Goal: Task Accomplishment & Management: Manage account settings

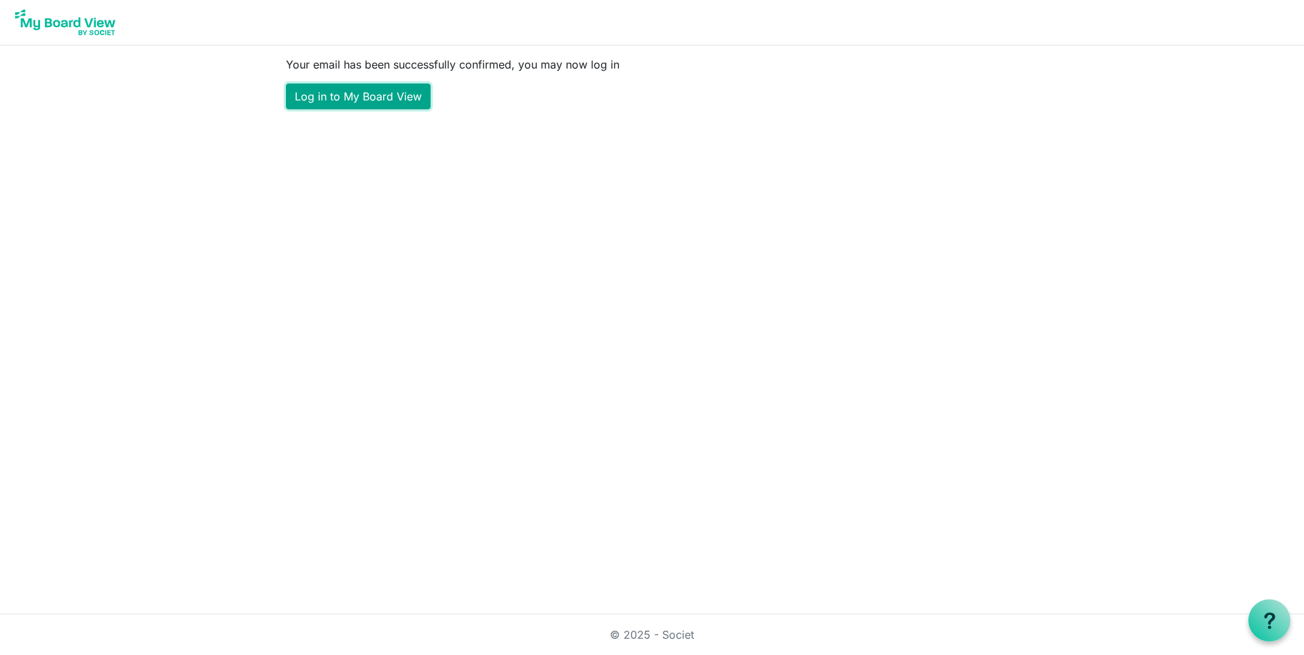
click at [355, 96] on link "Log in to My Board View" at bounding box center [358, 97] width 145 height 26
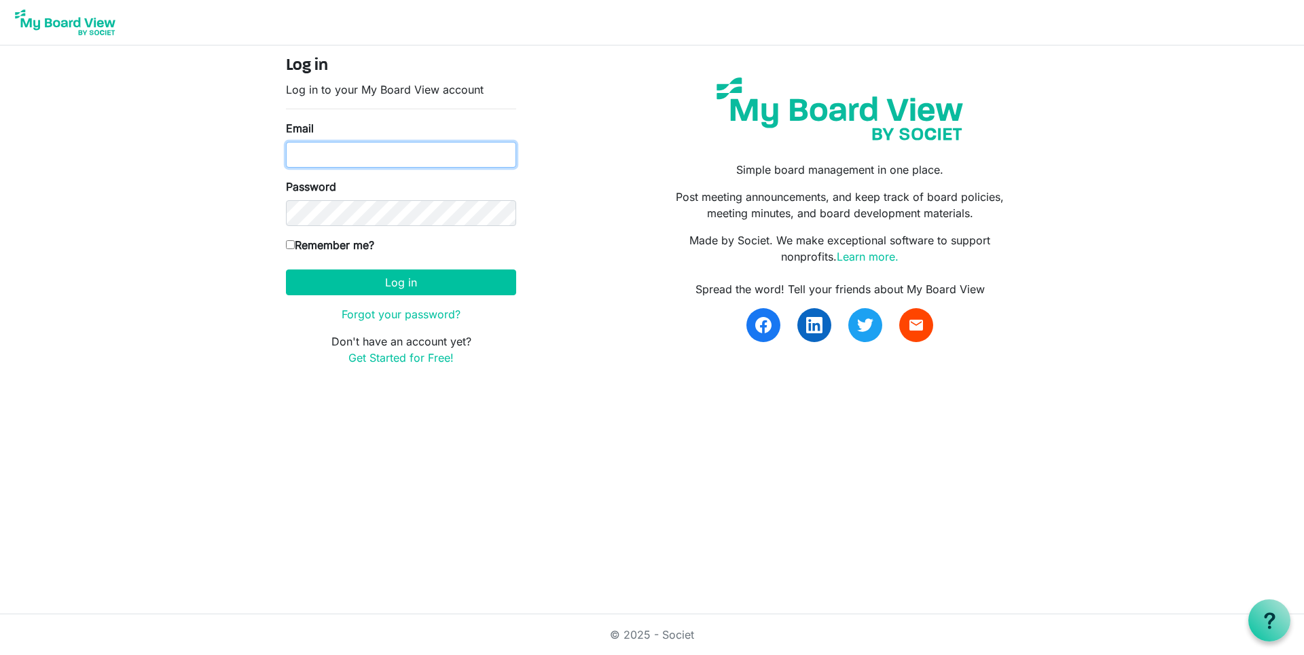
click at [293, 156] on input "Email" at bounding box center [401, 155] width 230 height 26
type input "katherine.todd@gildasclubmn.org"
click at [304, 200] on div "Password" at bounding box center [401, 203] width 230 height 48
click at [290, 240] on input "Remember me?" at bounding box center [290, 244] width 9 height 9
checkbox input "true"
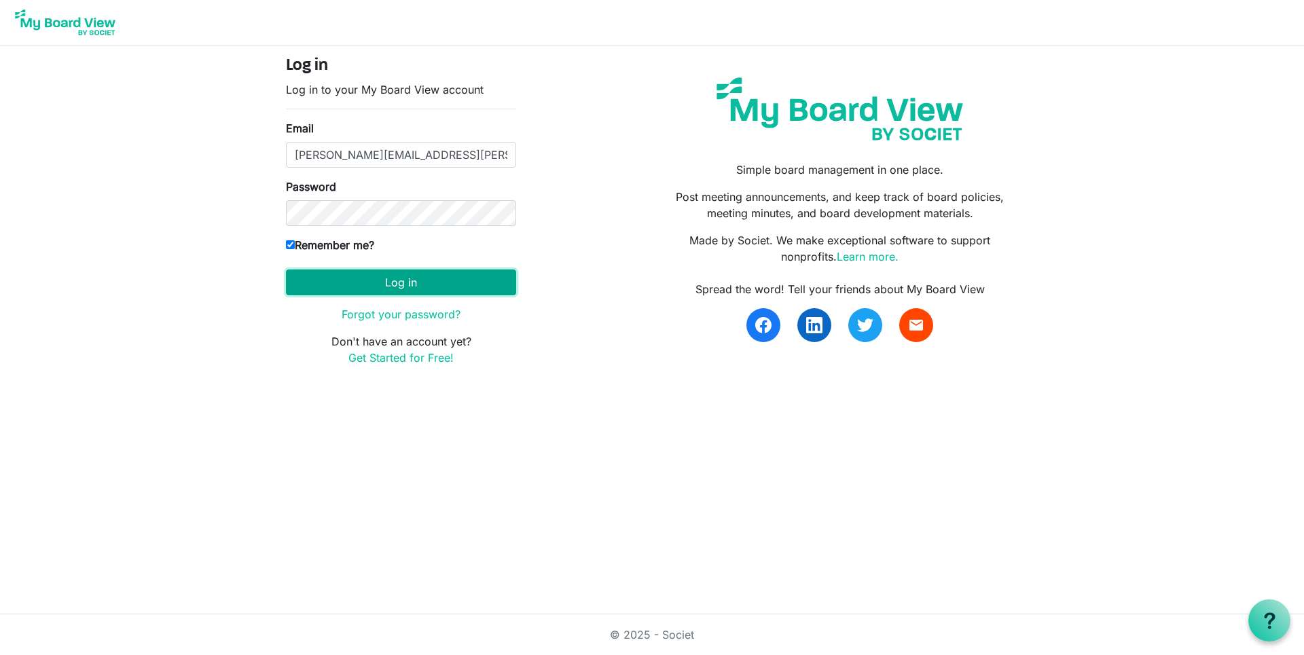
click at [393, 278] on button "Log in" at bounding box center [401, 283] width 230 height 26
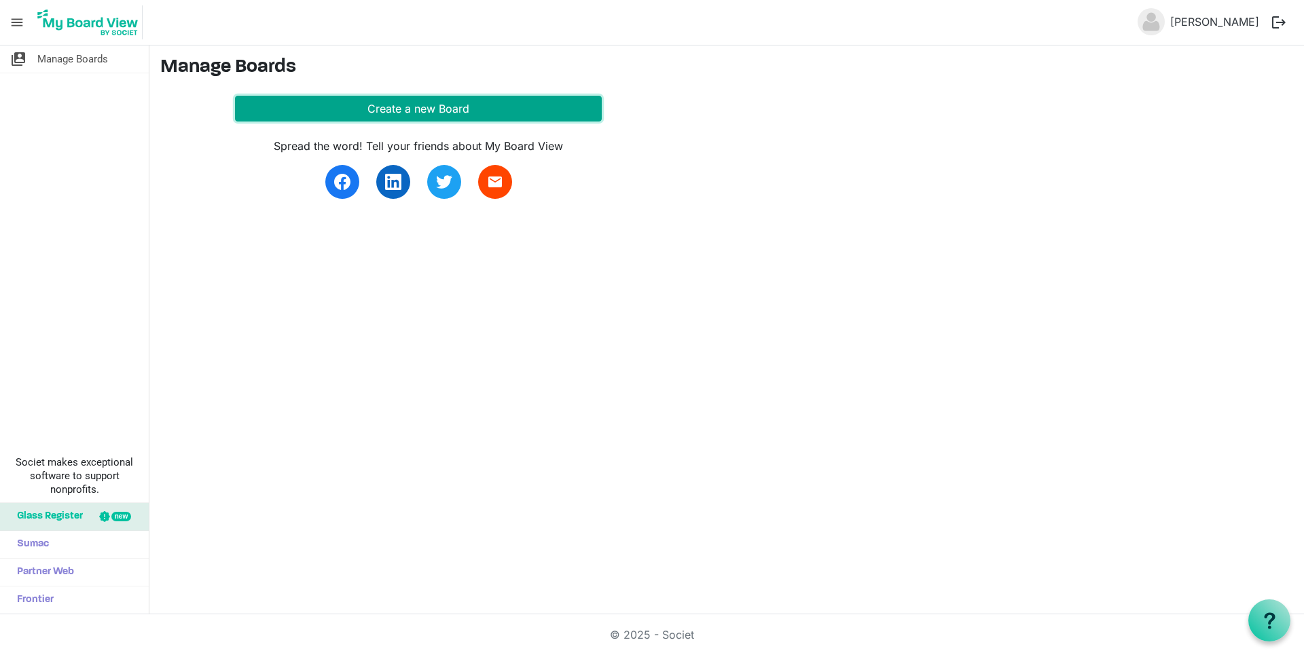
click at [405, 101] on button "Create a new Board" at bounding box center [418, 109] width 367 height 26
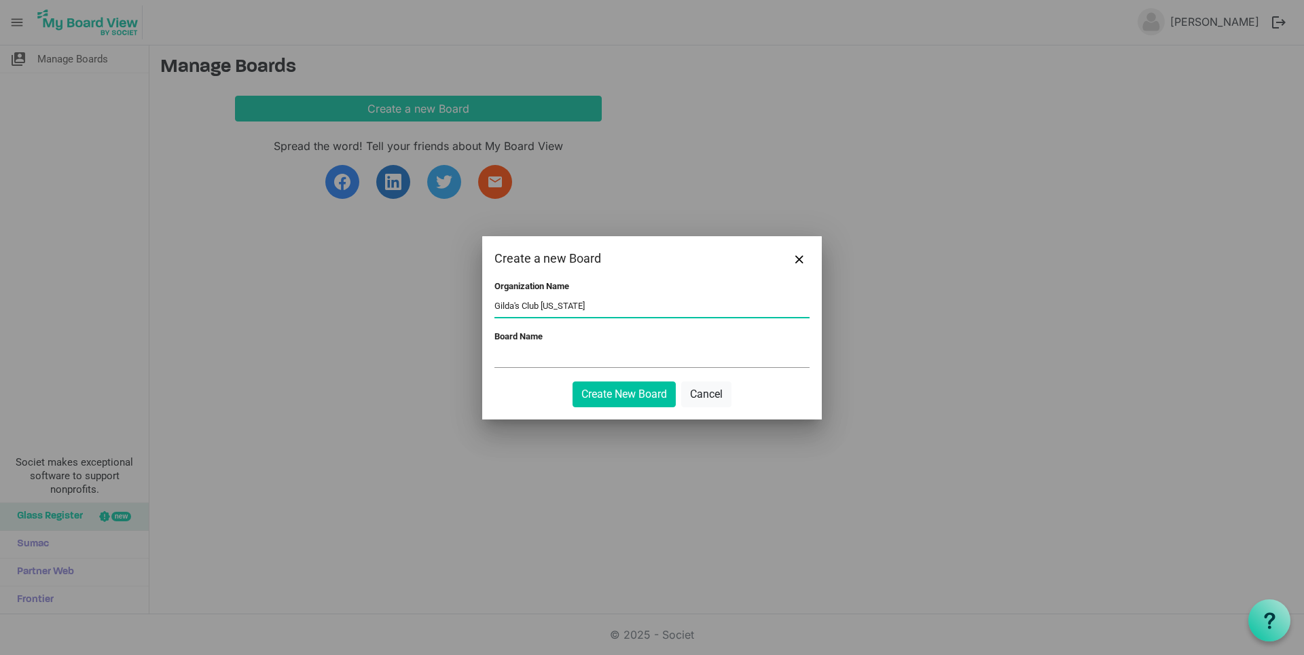
type input "Gilda's Club [US_STATE]"
click at [511, 357] on input "Board Name" at bounding box center [651, 357] width 315 height 20
type input "B"
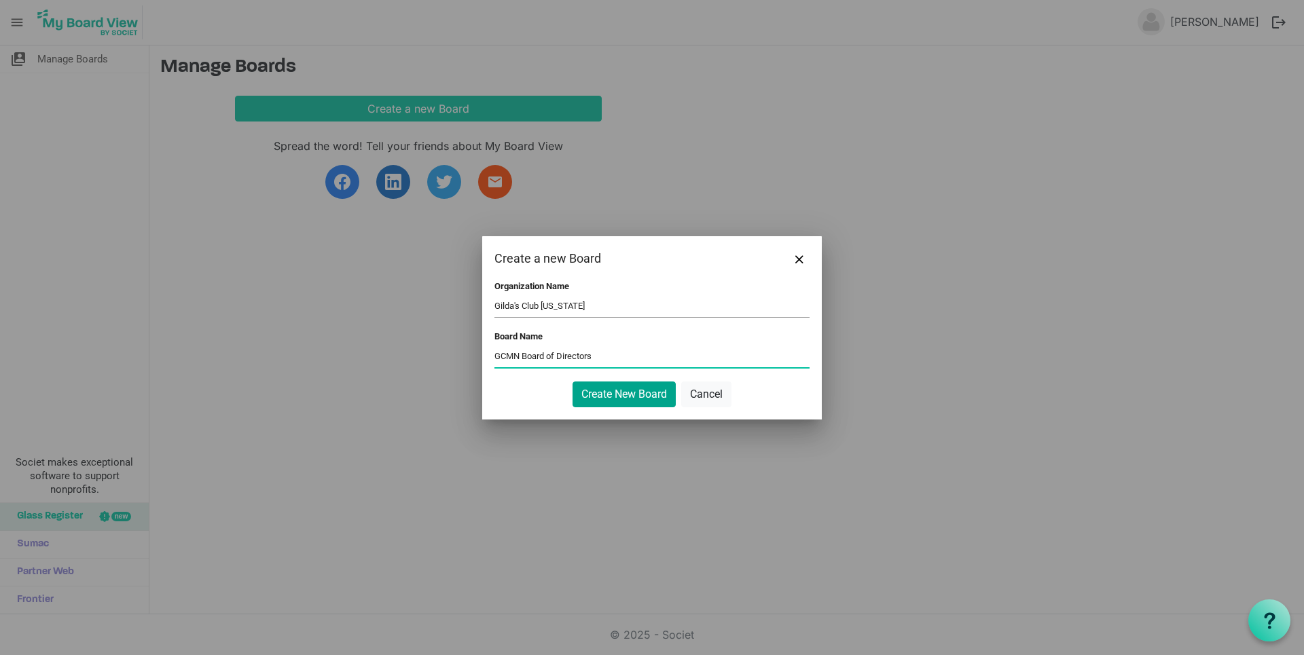
type input "GCMN Board of Directors"
click at [638, 391] on button "Create New Board" at bounding box center [624, 395] width 103 height 26
click at [628, 392] on button "Create New Board" at bounding box center [624, 395] width 103 height 26
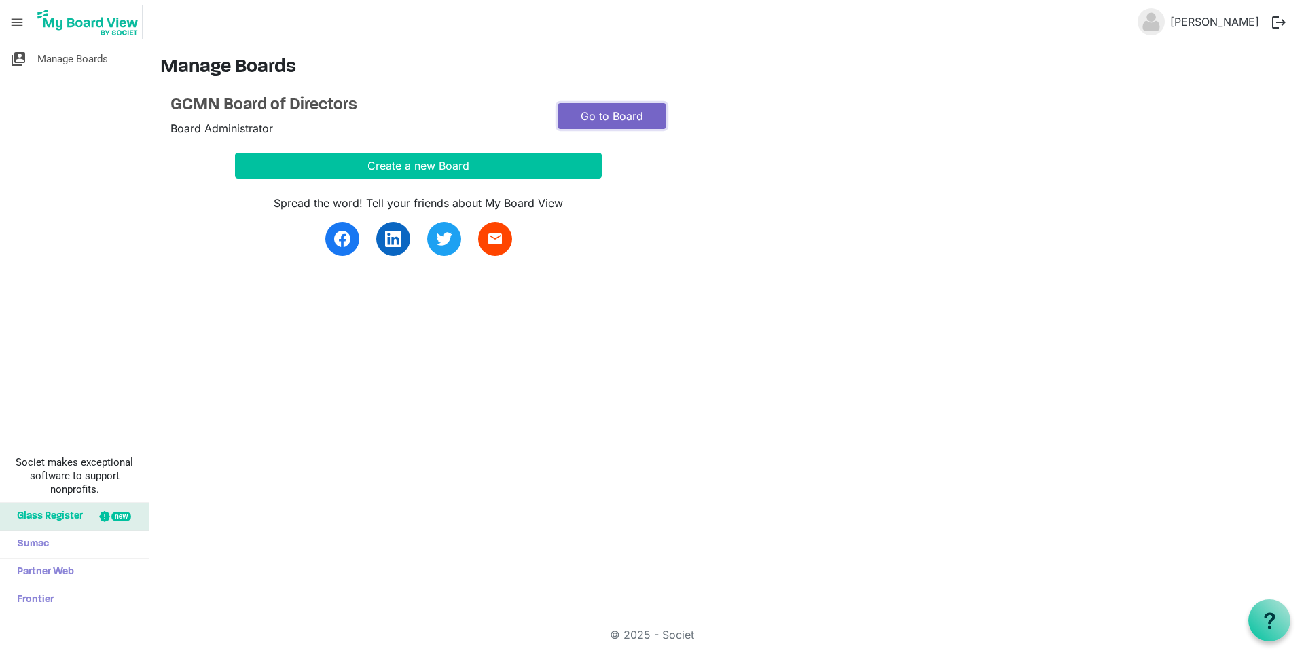
click at [615, 113] on link "Go to Board" at bounding box center [612, 116] width 109 height 26
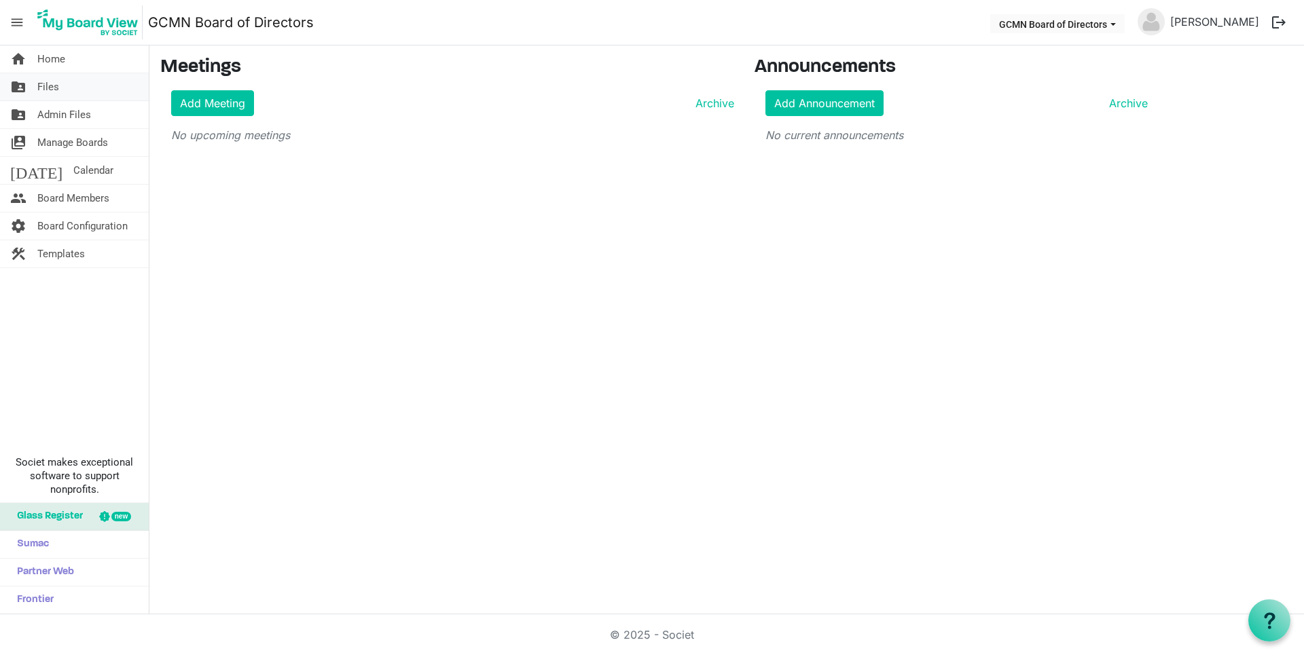
click at [56, 77] on span "Files" at bounding box center [48, 86] width 22 height 27
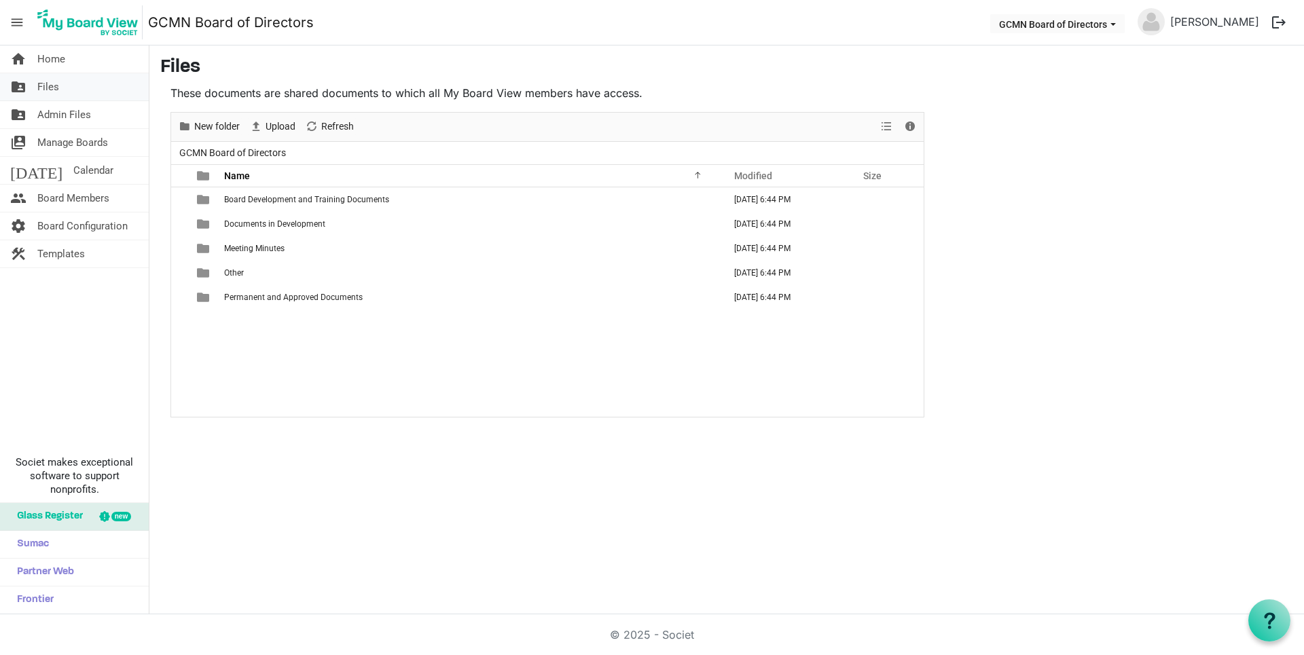
click at [52, 86] on span "Files" at bounding box center [48, 86] width 22 height 27
click at [58, 109] on span "Admin Files" at bounding box center [64, 114] width 54 height 27
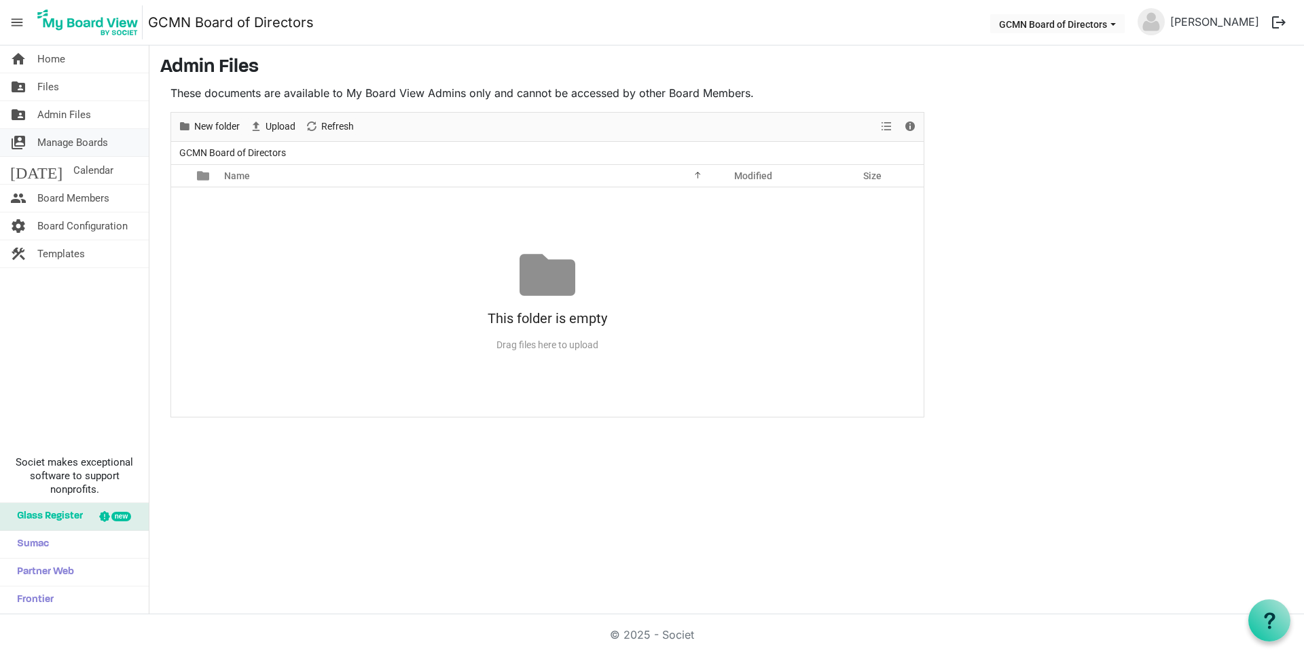
click at [60, 135] on span "Manage Boards" at bounding box center [72, 142] width 71 height 27
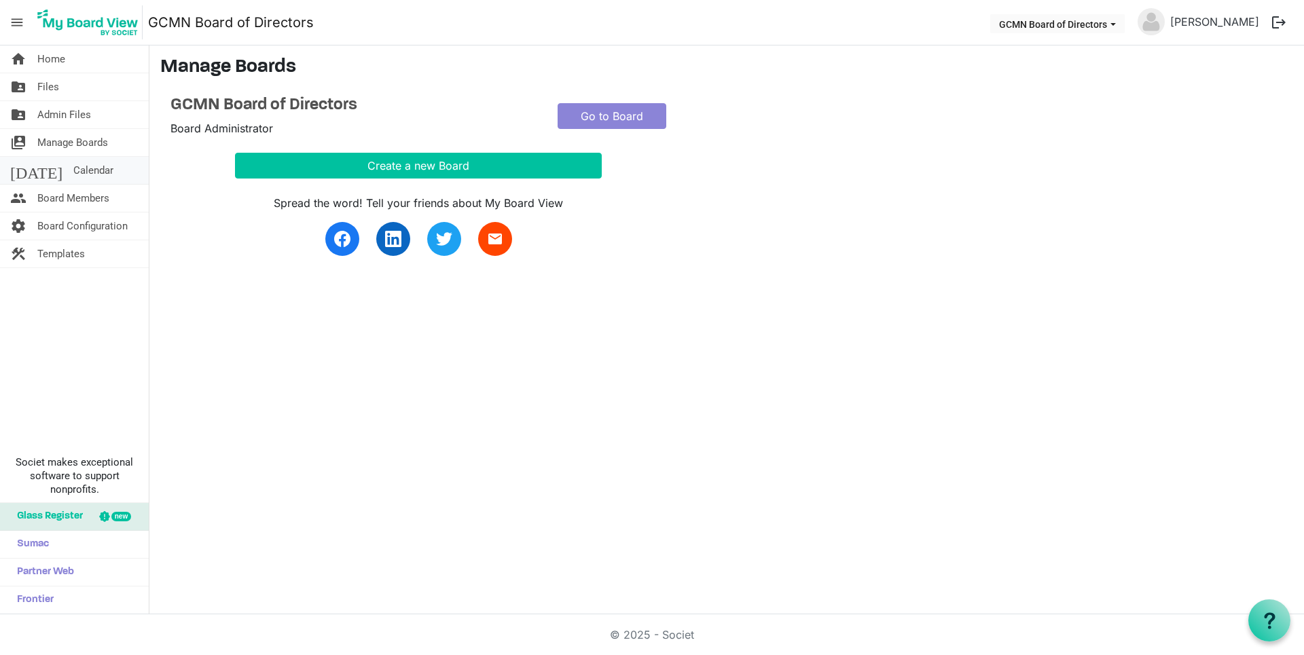
click at [73, 166] on span "Calendar" at bounding box center [93, 170] width 40 height 27
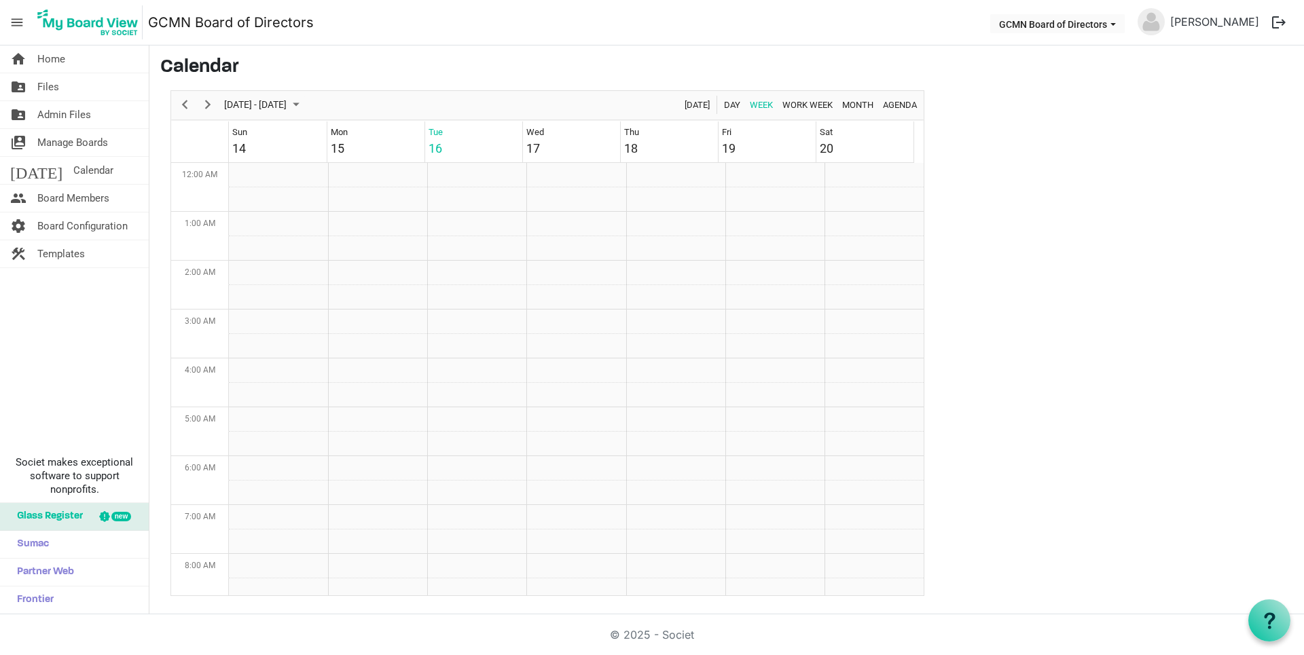
scroll to position [440, 0]
click at [58, 194] on span "Board Members" at bounding box center [73, 198] width 72 height 27
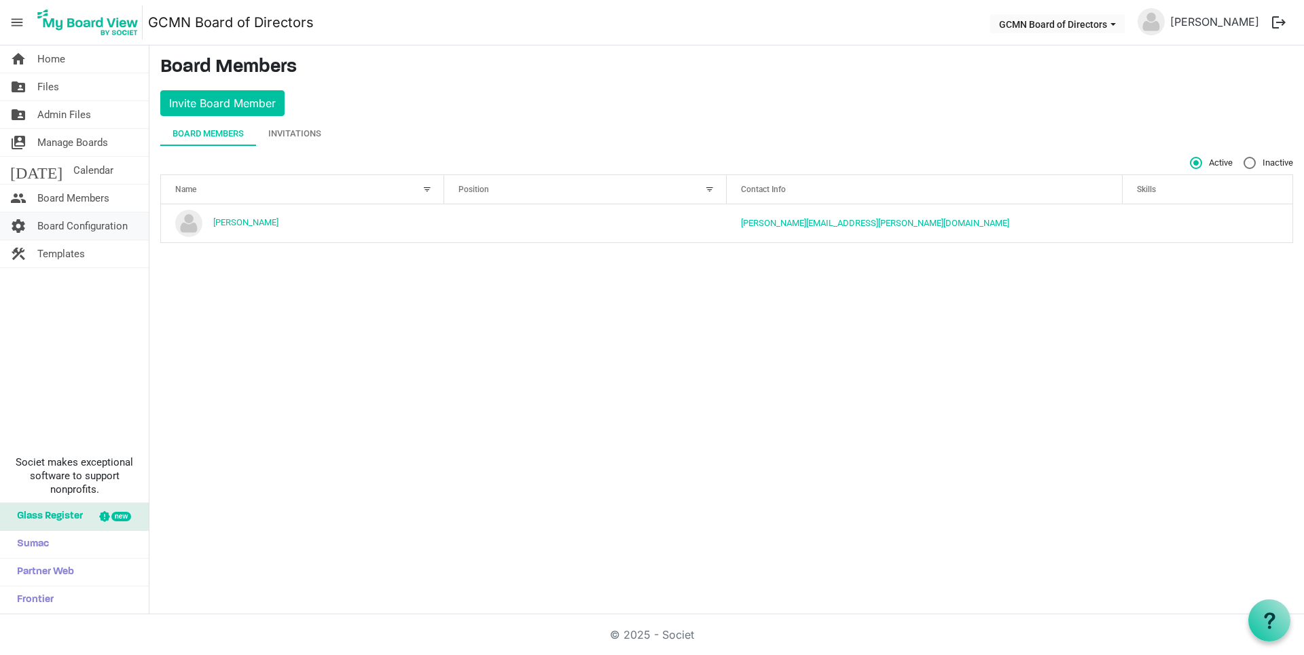
click at [57, 222] on span "Board Configuration" at bounding box center [82, 226] width 90 height 27
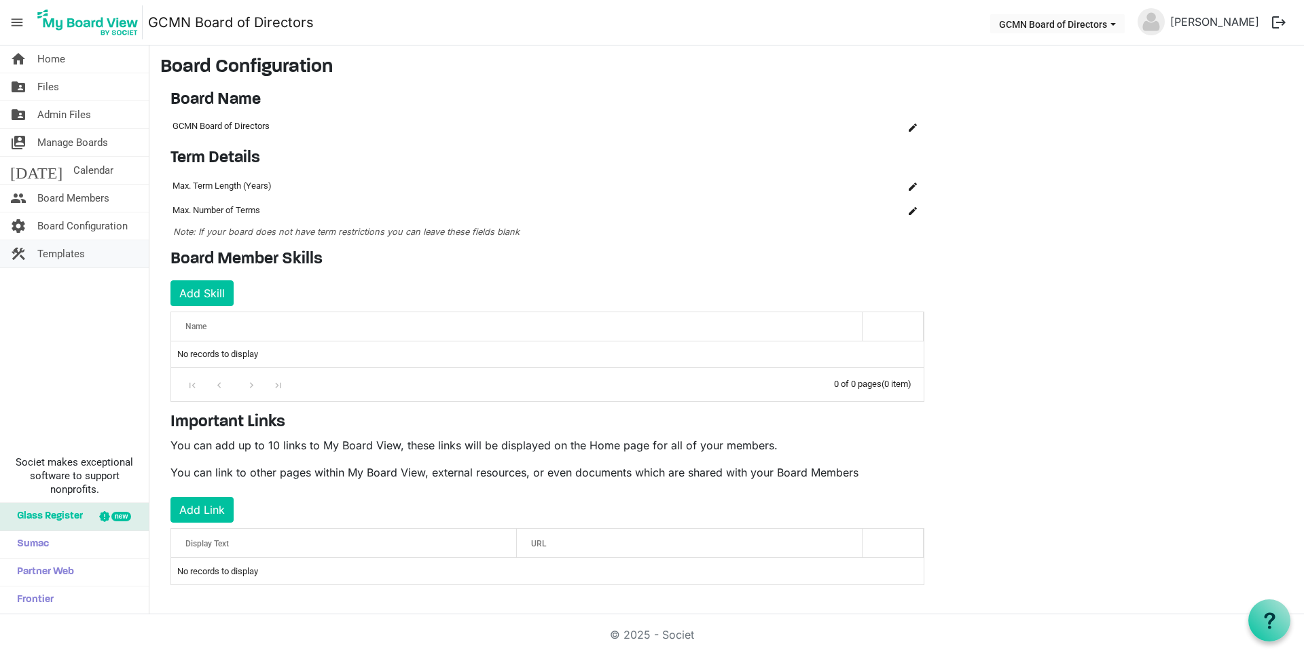
click at [58, 247] on span "Templates" at bounding box center [61, 253] width 48 height 27
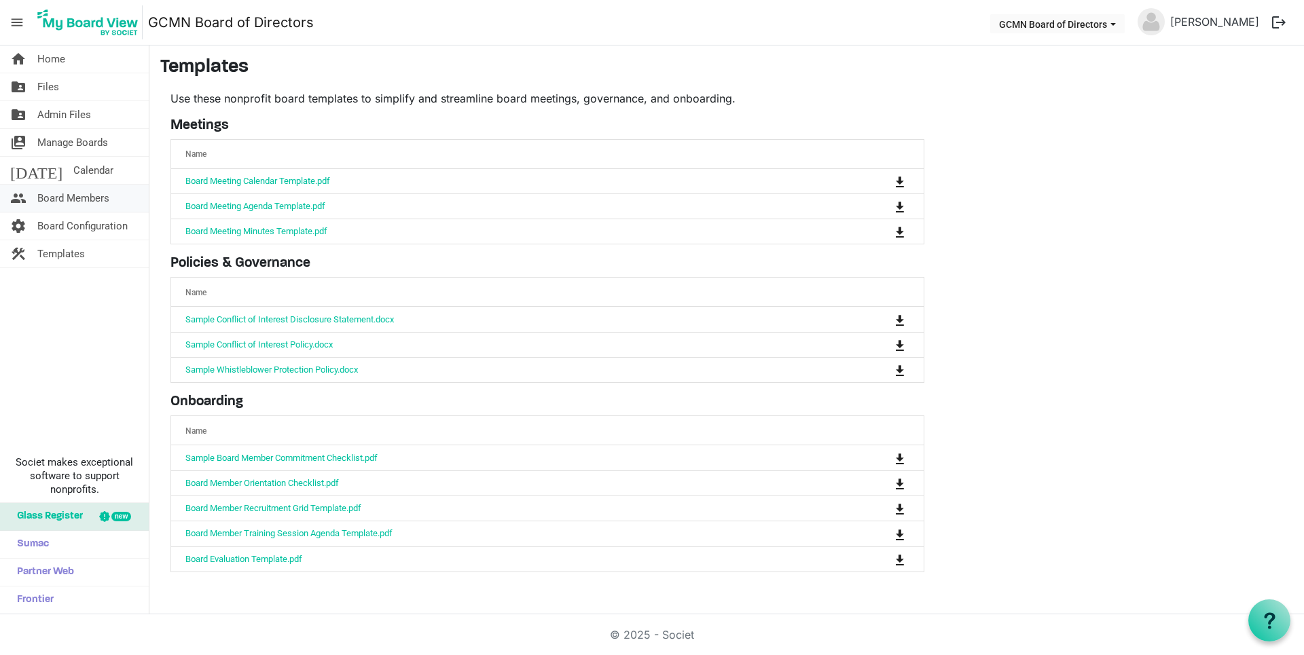
click at [71, 191] on span "Board Members" at bounding box center [73, 198] width 72 height 27
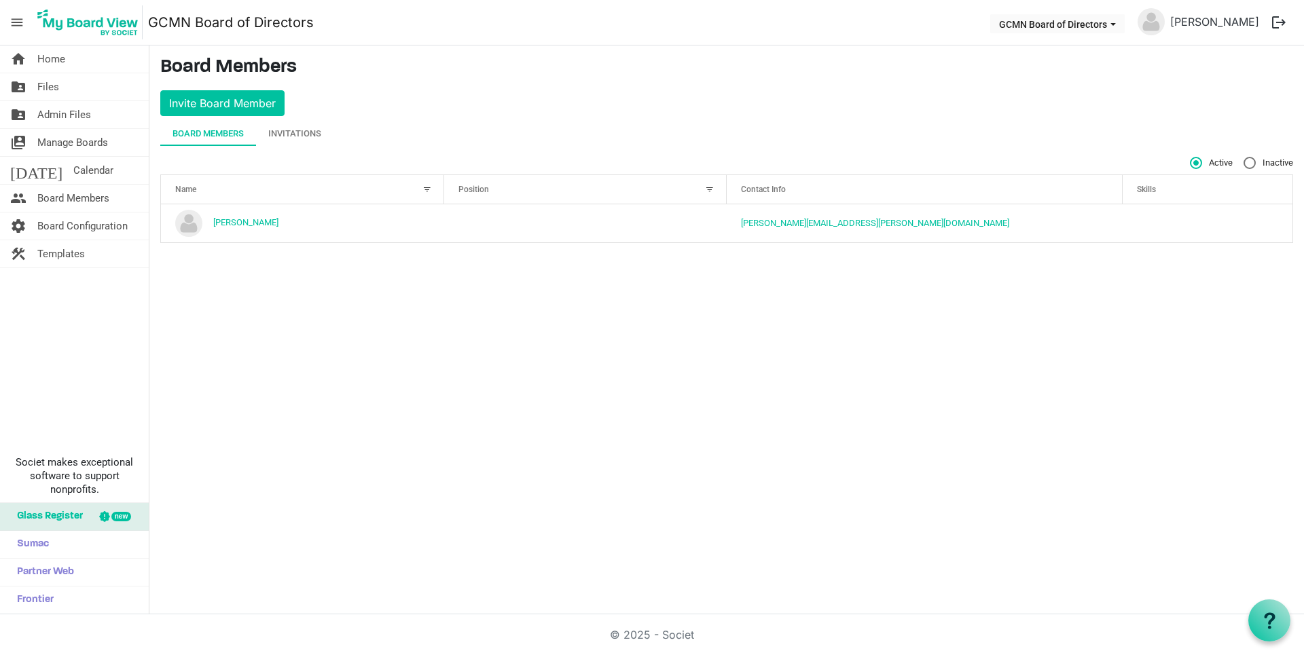
click at [276, 180] on div "Name" at bounding box center [294, 189] width 249 height 20
click at [252, 185] on div "Name" at bounding box center [294, 189] width 249 height 20
click at [220, 95] on button "Invite Board Member" at bounding box center [222, 103] width 124 height 26
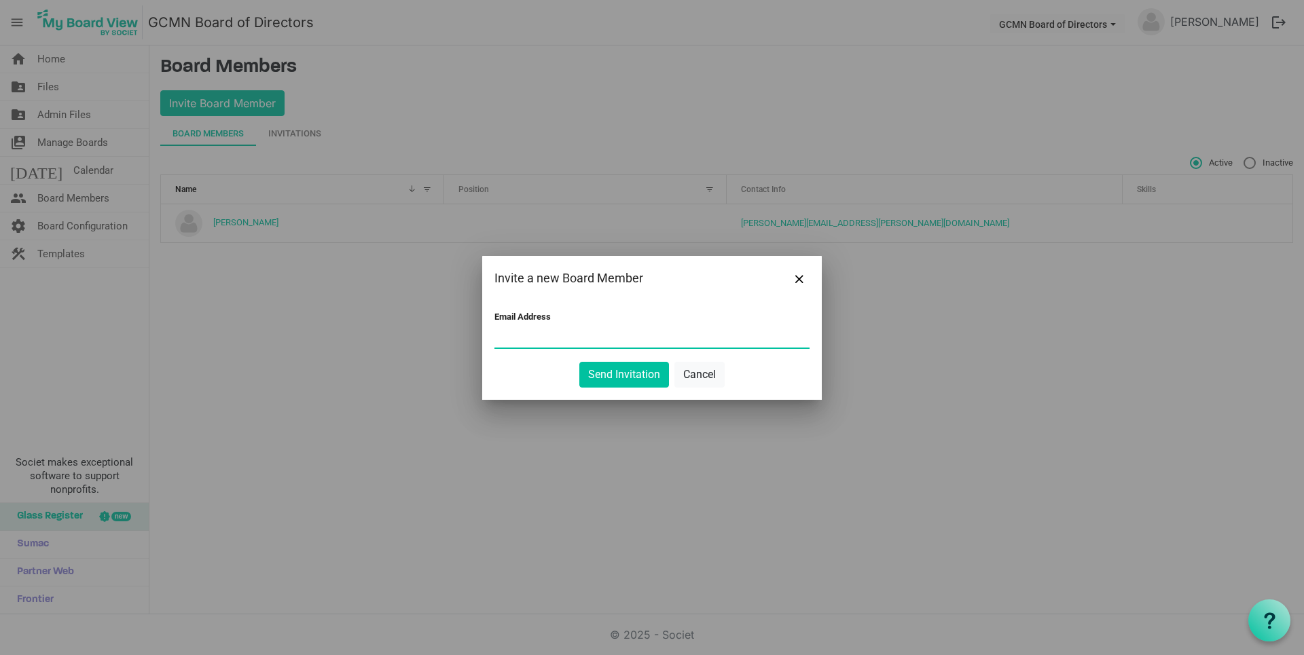
click at [509, 340] on input "Email Address" at bounding box center [651, 337] width 315 height 20
paste input "[EMAIL_ADDRESS][DOMAIN_NAME]"
type input "[EMAIL_ADDRESS][DOMAIN_NAME]"
click at [618, 369] on button "Send Invitation" at bounding box center [624, 375] width 90 height 26
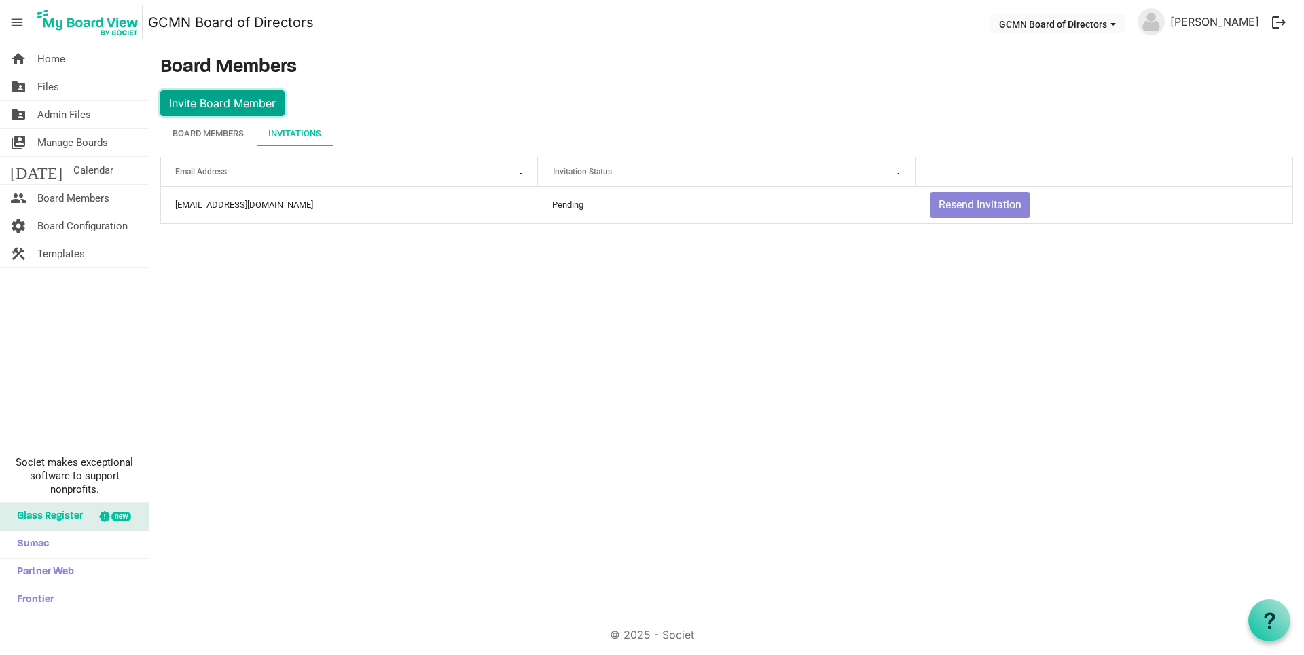
click at [221, 101] on button "Invite Board Member" at bounding box center [222, 103] width 124 height 26
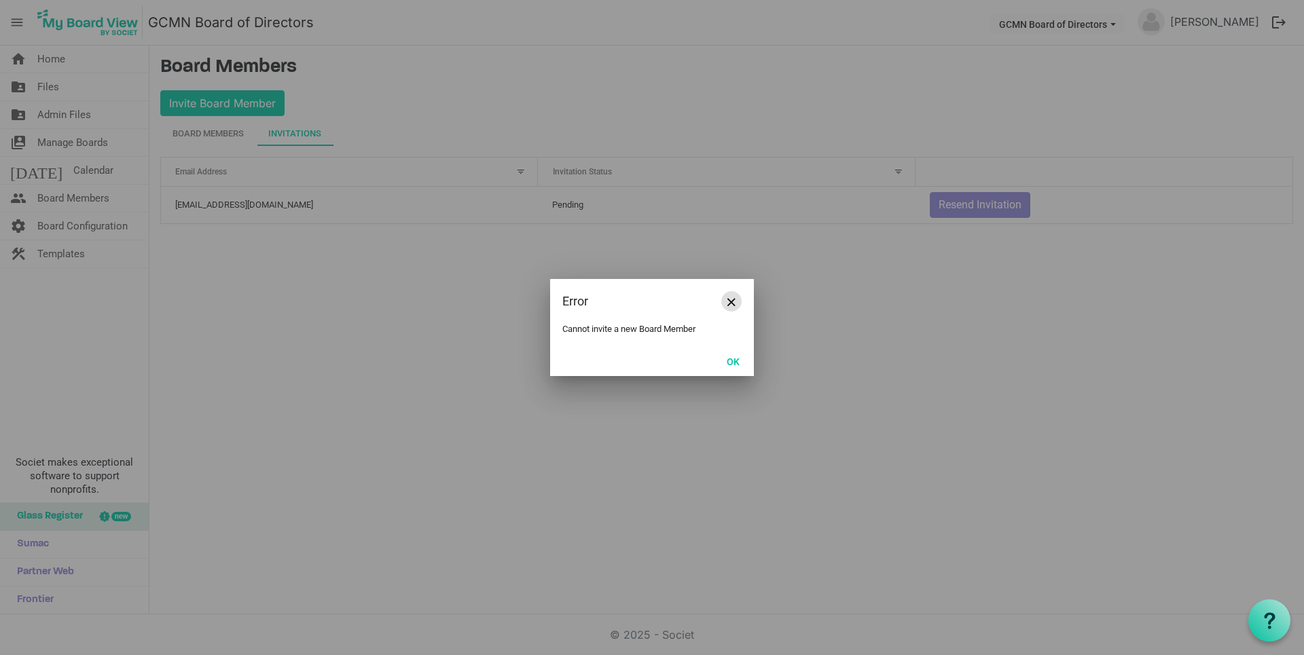
click at [727, 295] on button "Close" at bounding box center [731, 301] width 20 height 20
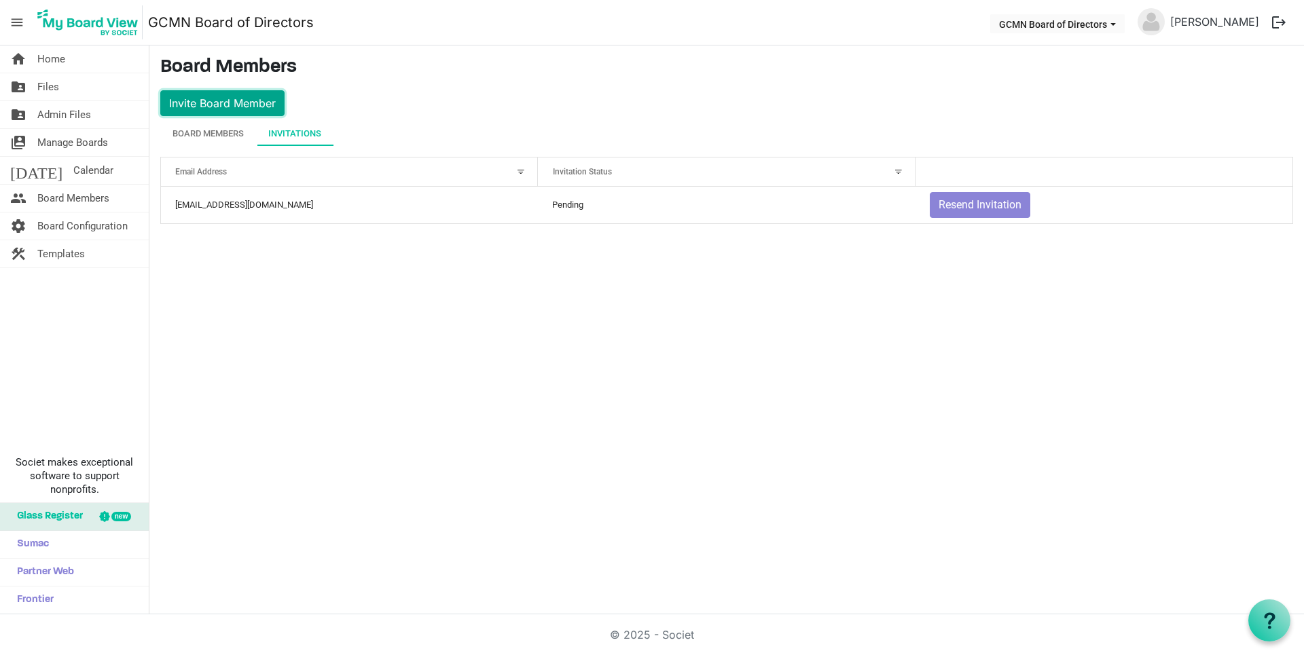
click at [242, 101] on button "Invite Board Member" at bounding box center [222, 103] width 124 height 26
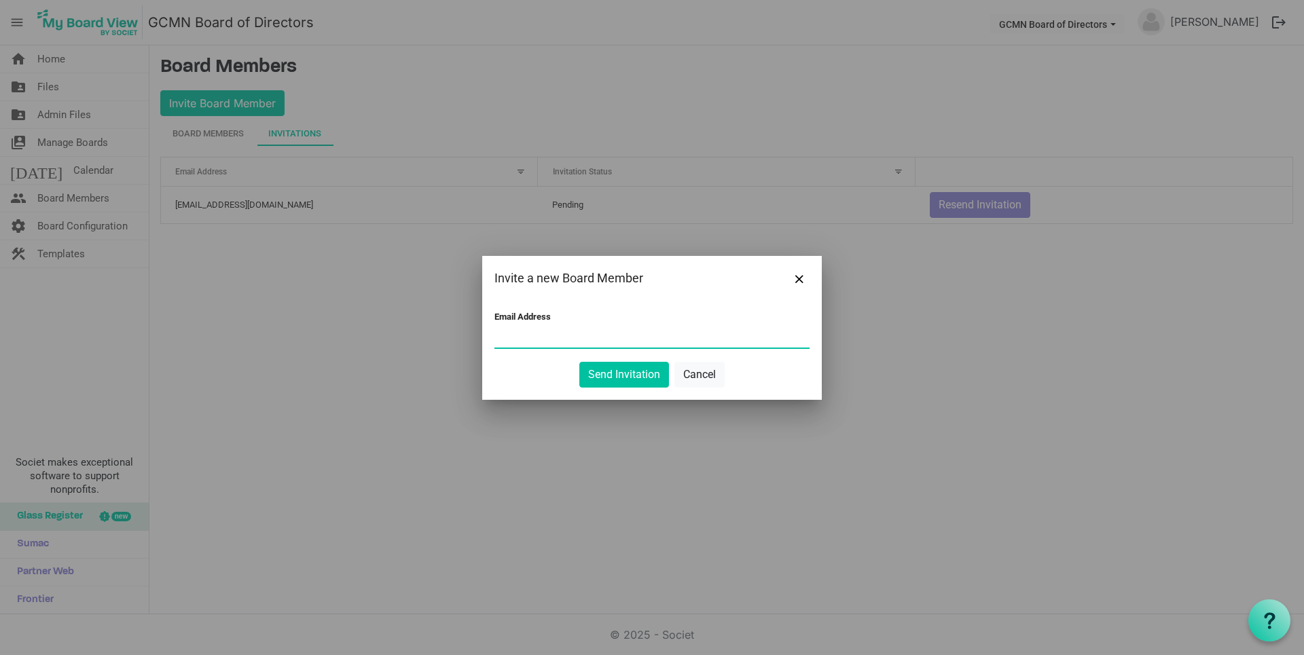
paste input "[EMAIL_ADDRESS][DOMAIN_NAME]"
type input "[EMAIL_ADDRESS][DOMAIN_NAME]"
click at [628, 370] on button "Send Invitation" at bounding box center [624, 375] width 90 height 26
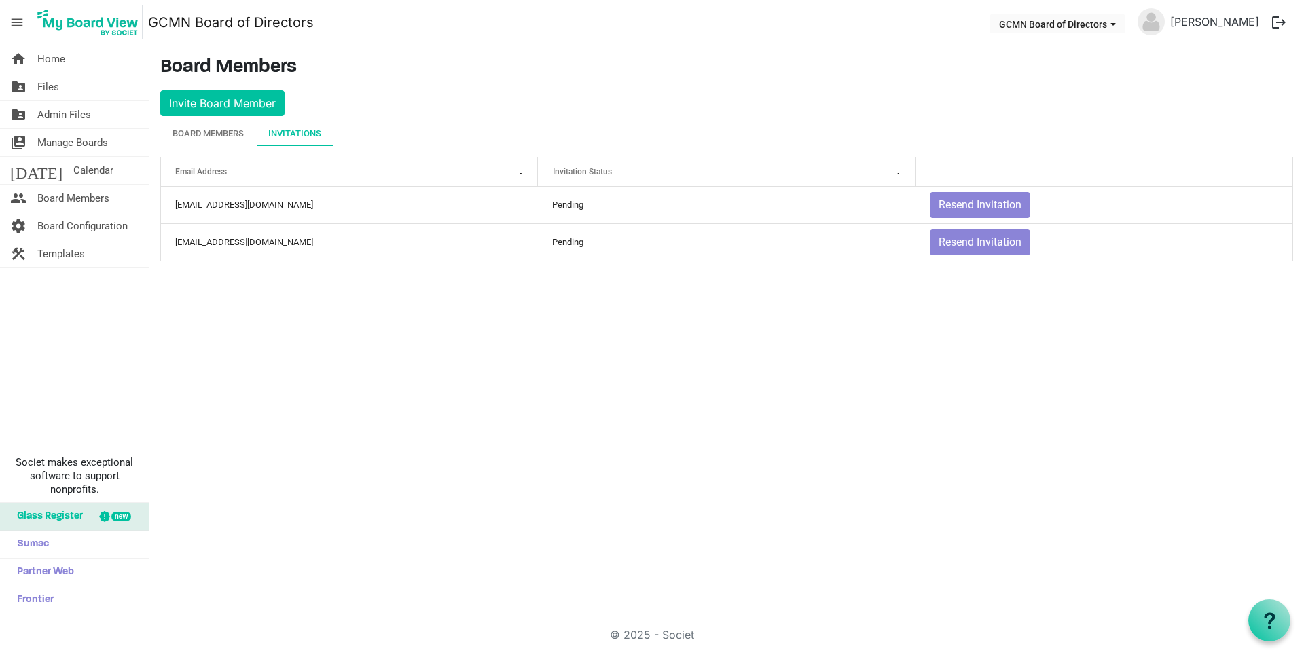
click at [19, 14] on span "menu" at bounding box center [17, 23] width 26 height 26
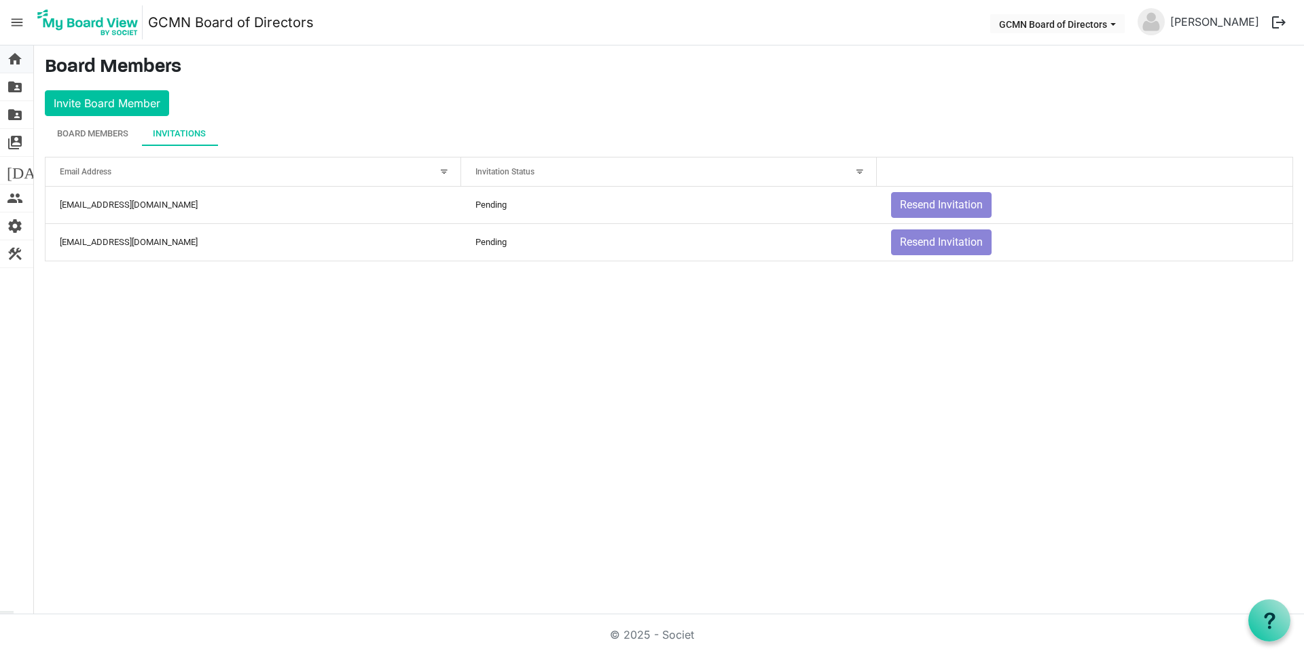
click at [14, 54] on span "home" at bounding box center [15, 59] width 16 height 27
